Goal: Information Seeking & Learning: Learn about a topic

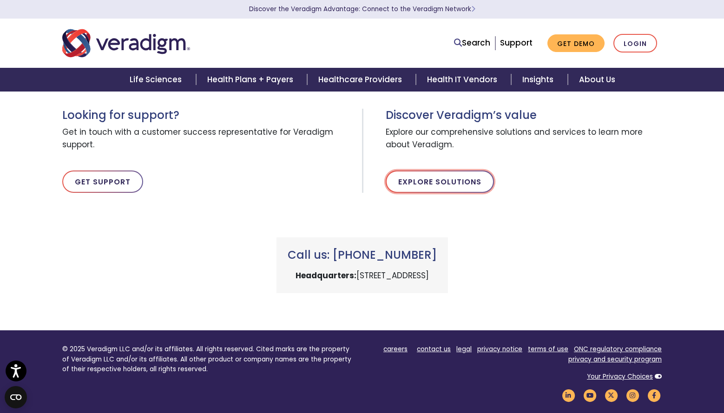
scroll to position [279, 0]
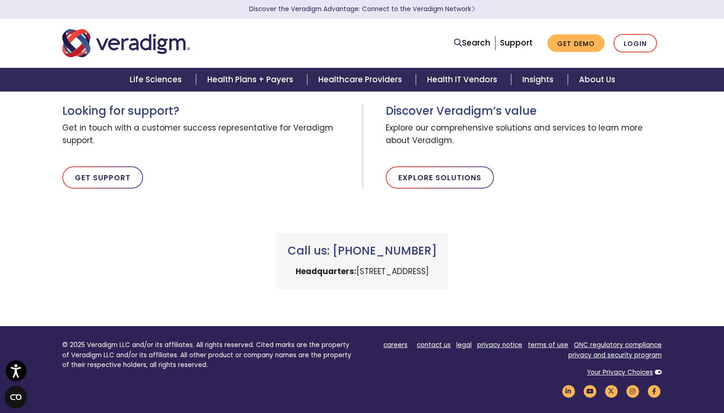
click at [568, 261] on div "Call us: +1 (800) 877-5678 Headquarters: 222 W Merchandise Mart Plaza, Chicago,…" at bounding box center [361, 250] width 613 height 78
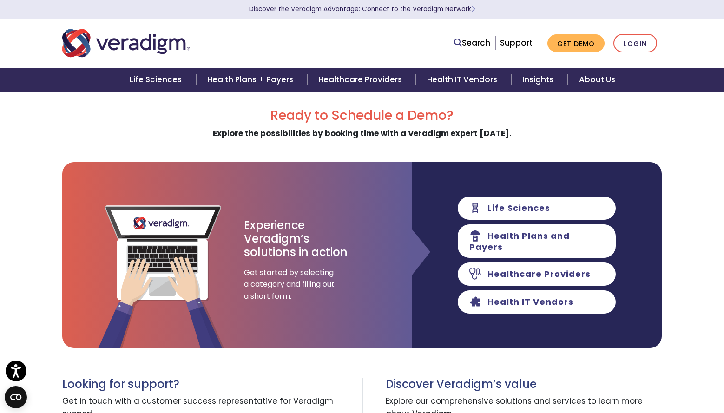
scroll to position [0, 0]
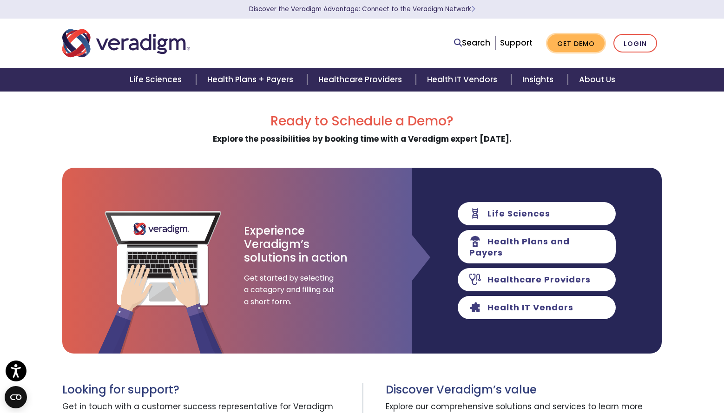
click at [570, 41] on link "Get Demo" at bounding box center [575, 43] width 57 height 18
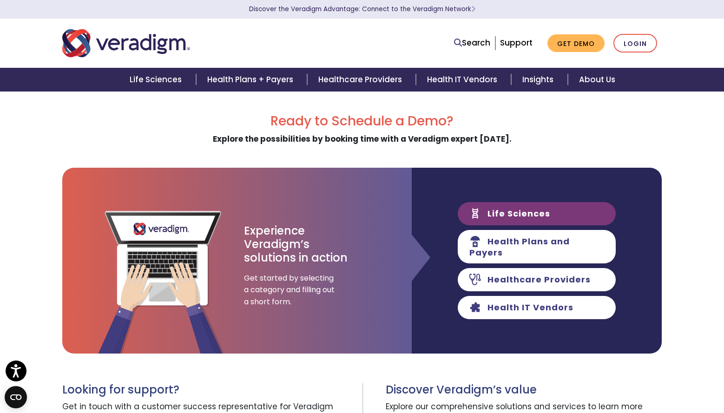
click at [513, 214] on link "Life Sciences" at bounding box center [537, 213] width 158 height 23
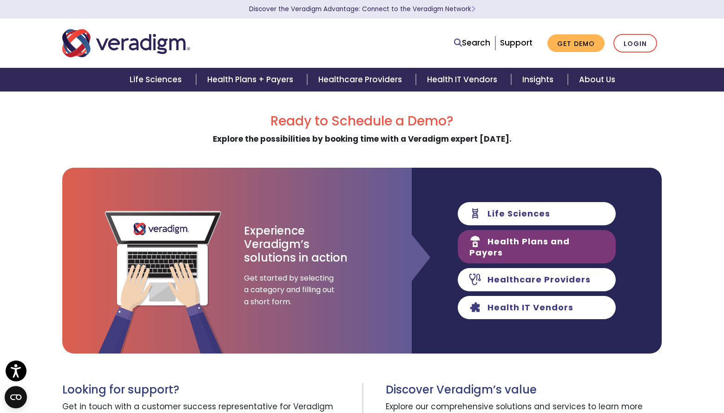
click at [542, 243] on link "Health Plans and Payers" at bounding box center [537, 246] width 158 height 33
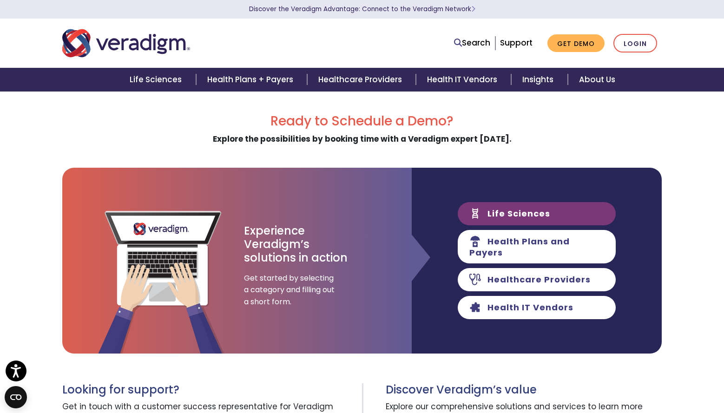
click at [546, 214] on link "Life Sciences" at bounding box center [537, 213] width 158 height 23
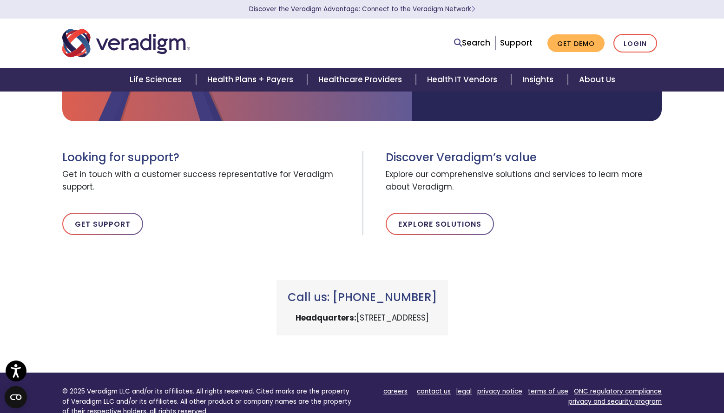
scroll to position [224, 0]
